Goal: Transaction & Acquisition: Purchase product/service

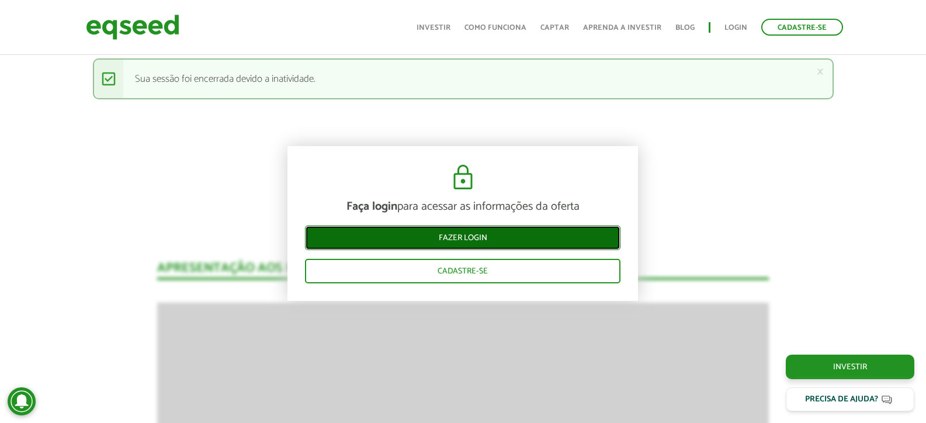
click at [547, 228] on link "Fazer login" at bounding box center [462, 237] width 315 height 25
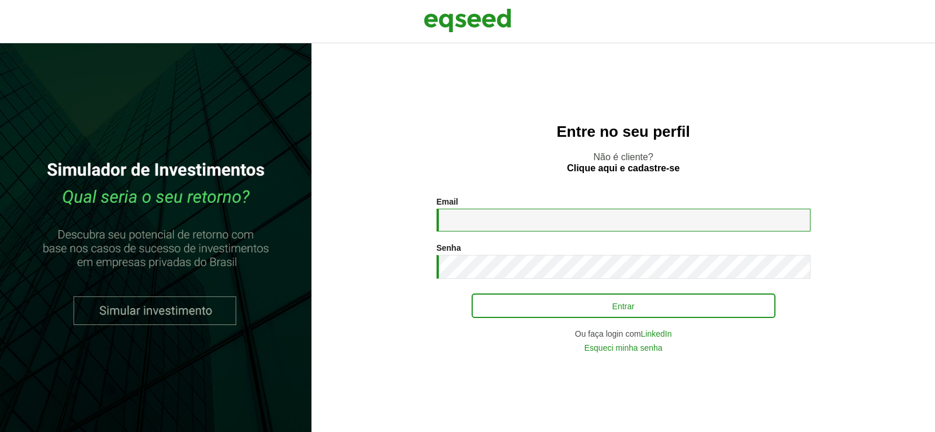
type input "**********"
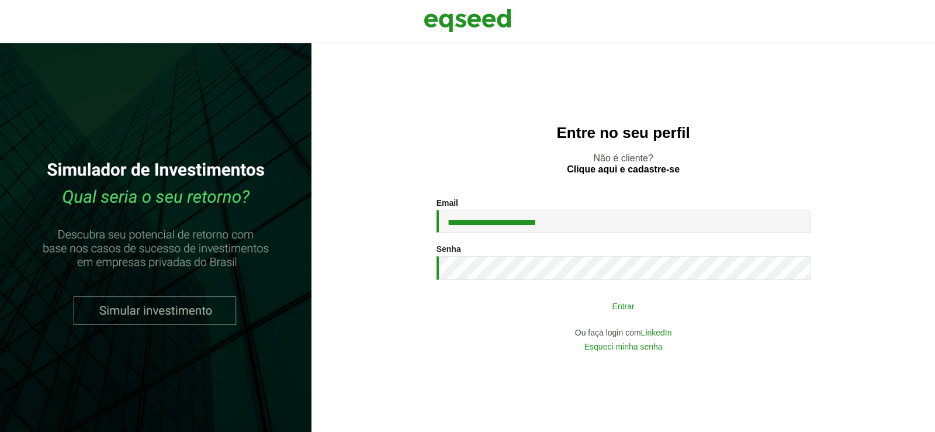
click at [527, 313] on button "Entrar" at bounding box center [623, 305] width 304 height 22
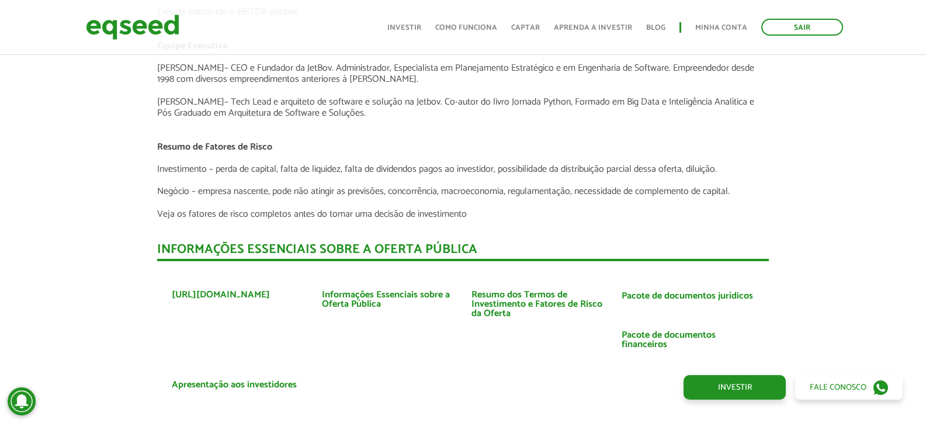
scroll to position [2985, 0]
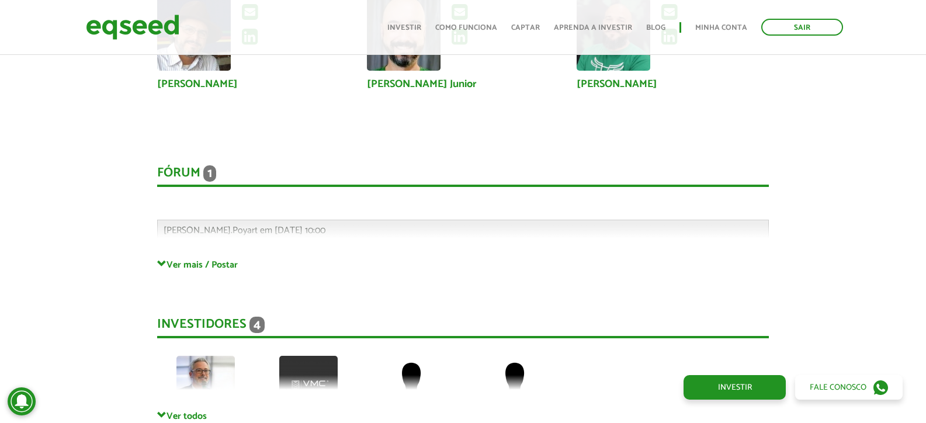
click at [222, 258] on div "Fórum 1 Comentários [PERSON_NAME].Poyart em [DATE] 10:00 Bem-vindo(a) ao fórum …" at bounding box center [463, 200] width 612 height 117
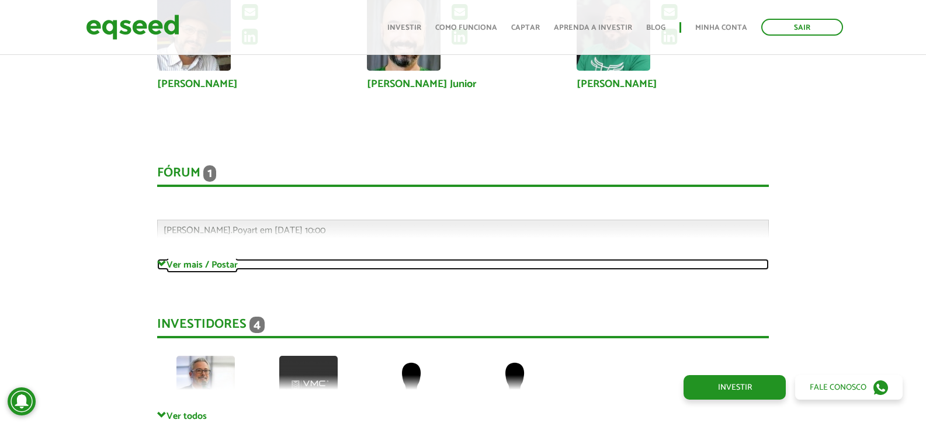
click at [214, 265] on link "Ver mais / Postar" at bounding box center [463, 264] width 612 height 11
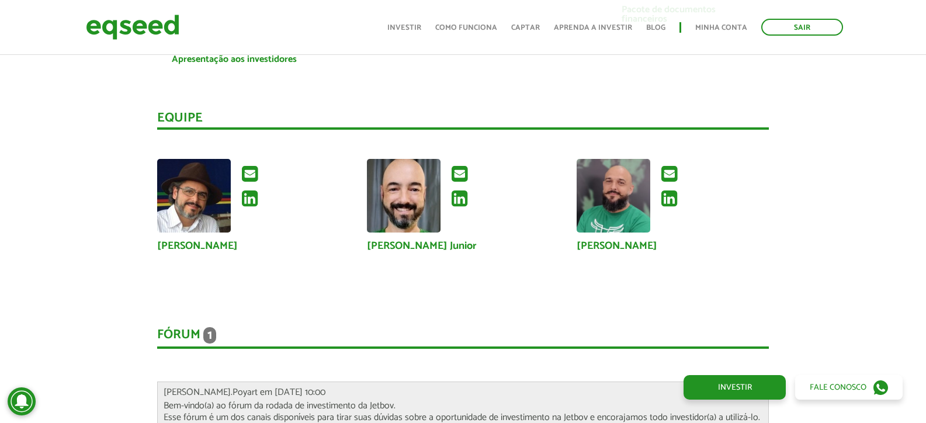
scroll to position [2531, 0]
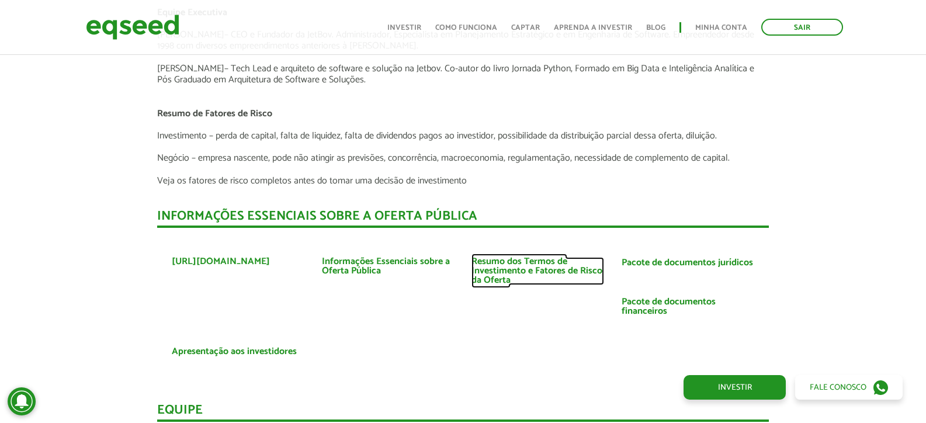
click at [541, 270] on link "Resumo dos Termos de Investimento e Fatores de Risco da Oferta" at bounding box center [537, 271] width 133 height 28
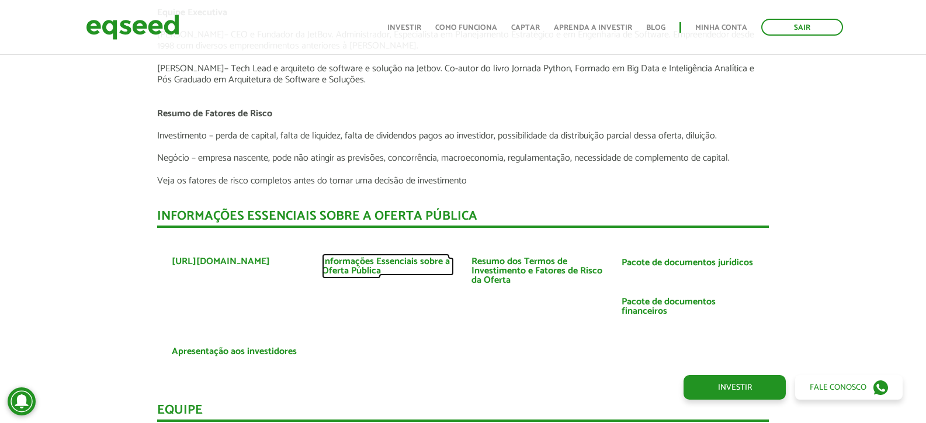
click at [376, 273] on link "Informações Essenciais sobre a Oferta Pública" at bounding box center [388, 266] width 133 height 19
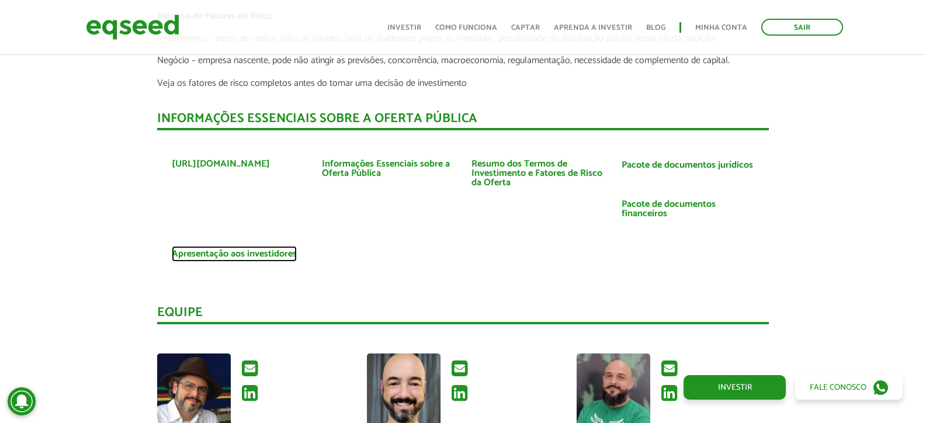
click at [286, 251] on link "Apresentação aos investidores" at bounding box center [234, 253] width 125 height 9
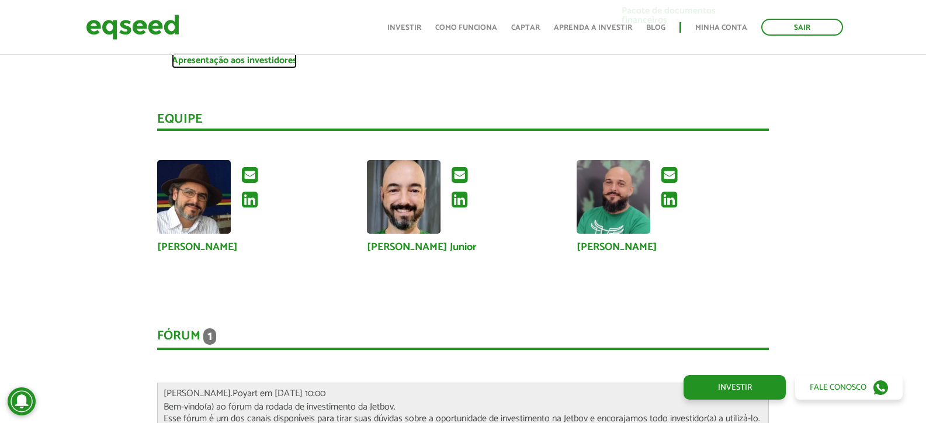
scroll to position [2823, 0]
